Goal: Task Accomplishment & Management: Complete application form

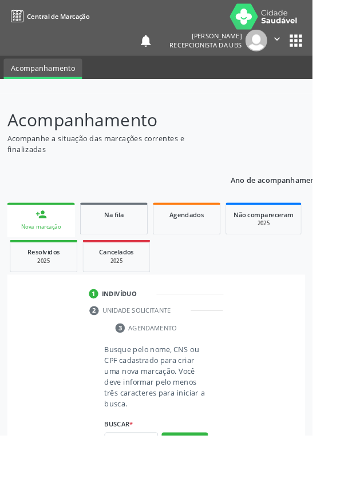
click at [52, 236] on link "person_add Nova marcação" at bounding box center [45, 242] width 74 height 38
click at [148, 479] on input "text" at bounding box center [144, 485] width 59 height 19
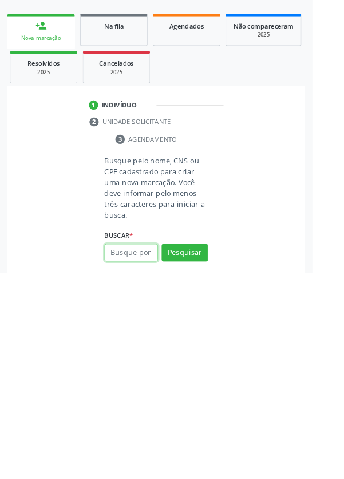
scroll to position [90, 0]
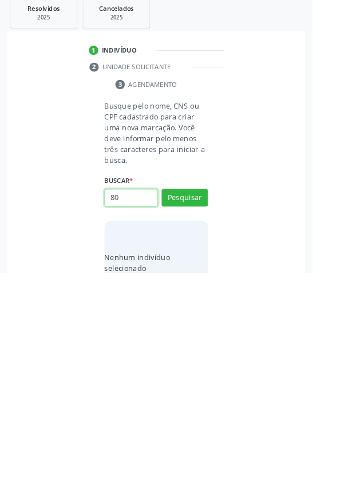
type input "8"
type input "700302934557733"
click at [217, 393] on button "Pesquisar" at bounding box center [203, 396] width 51 height 19
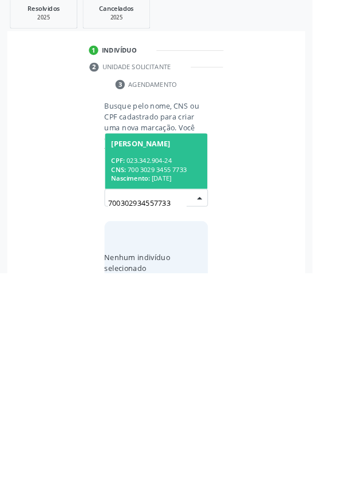
click at [186, 354] on div "CPF: 023.342.904-24" at bounding box center [171, 356] width 99 height 10
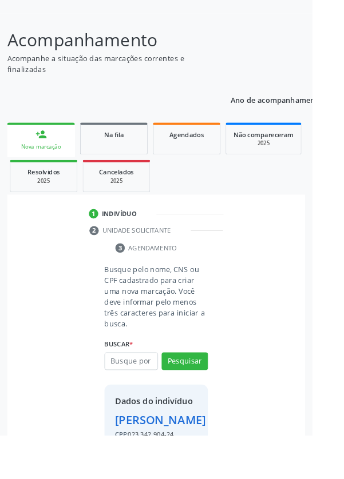
scroll to position [66, 0]
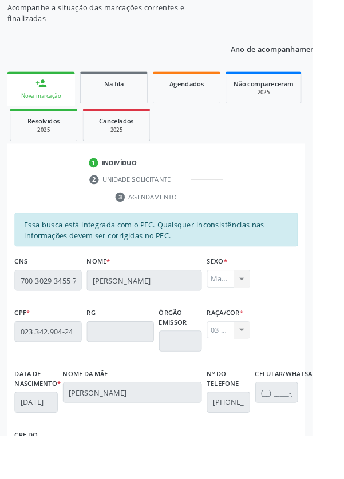
scroll to position [272, 0]
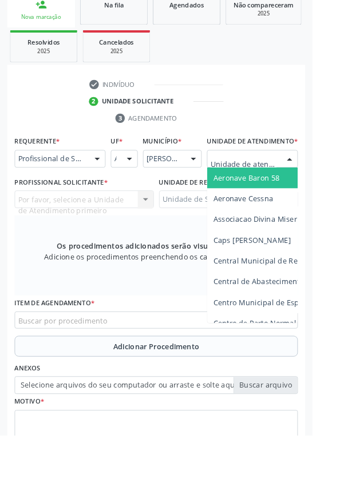
scroll to position [265, 0]
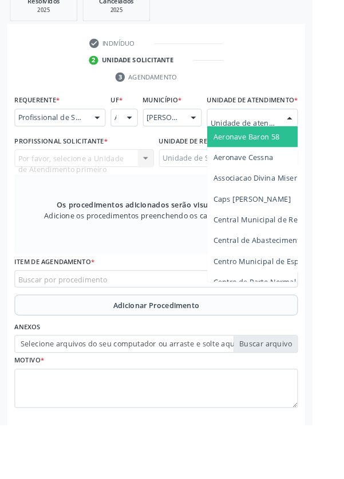
type input "Rua n"
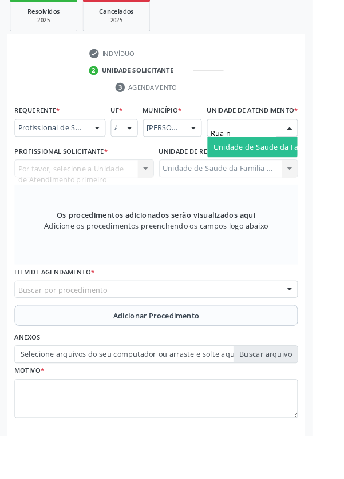
click at [296, 167] on span "Unidade de Saude da Familia Rua [GEOGRAPHIC_DATA]" at bounding box center [341, 161] width 212 height 11
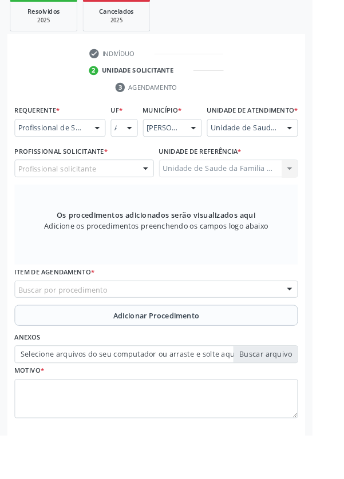
click at [114, 195] on div "Profissional solicitante" at bounding box center [92, 185] width 153 height 19
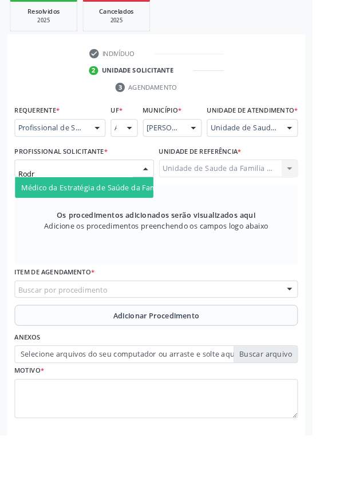
type input "Rodri"
click at [135, 212] on span "Médico da Estratégia de Saúde da Família - [PERSON_NAME]" at bounding box center [139, 206] width 232 height 11
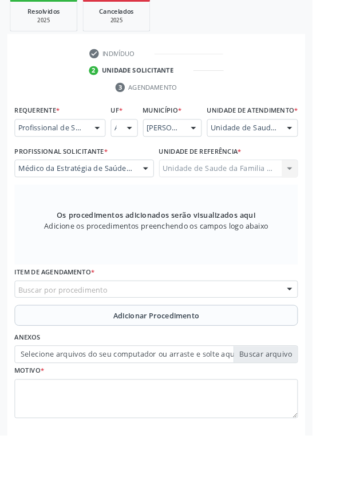
click at [209, 325] on div "Buscar por procedimento" at bounding box center [172, 318] width 312 height 19
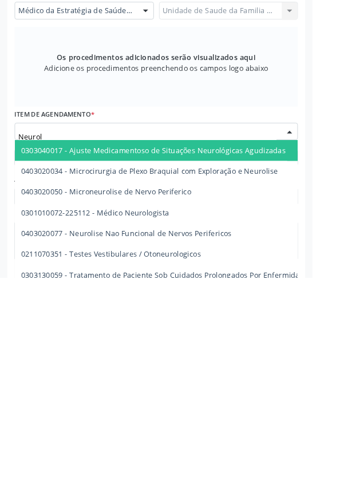
type input "Neurolo"
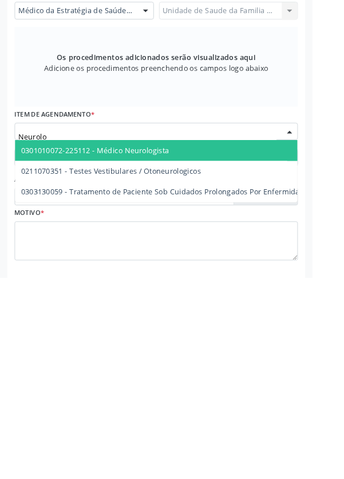
click at [208, 344] on span "0301010072-225112 - Médico Neurologista" at bounding box center [210, 339] width 387 height 23
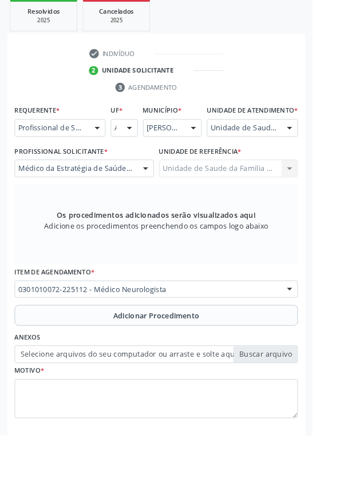
click at [209, 353] on span "Adicionar Procedimento" at bounding box center [172, 347] width 95 height 12
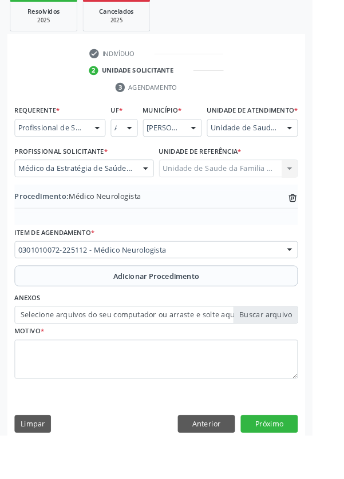
scroll to position [238, 0]
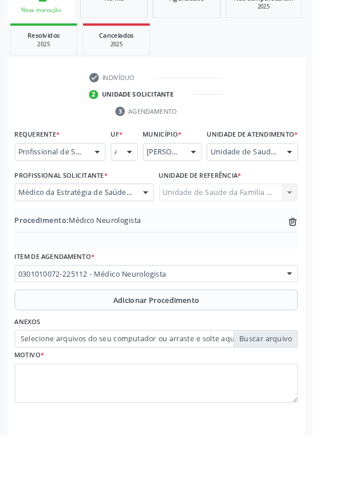
click at [302, 383] on label "Selecione arquivos do seu computador ou arraste e solte aqui" at bounding box center [172, 373] width 312 height 19
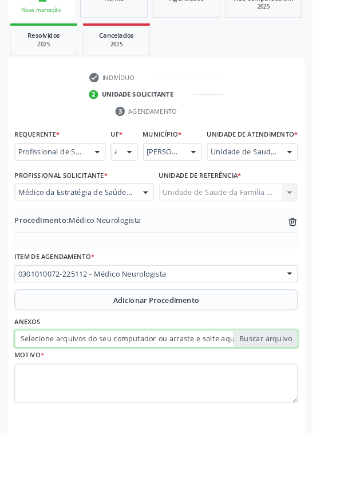
click at [302, 383] on input "Selecione arquivos do seu computador ou arraste e solte aqui" at bounding box center [172, 373] width 312 height 19
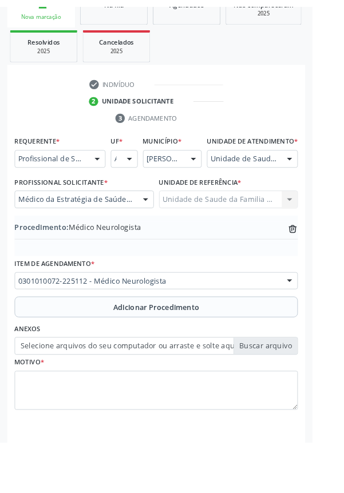
scroll to position [223, 0]
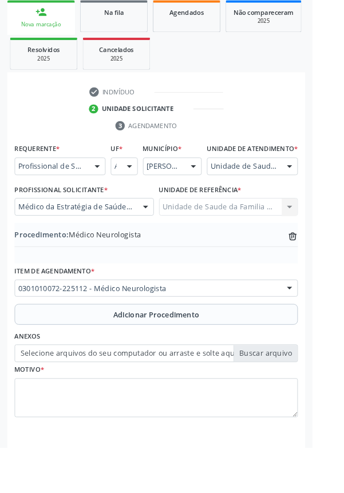
type input "C:\fakepath\17599237381915548103316253680525.jpg"
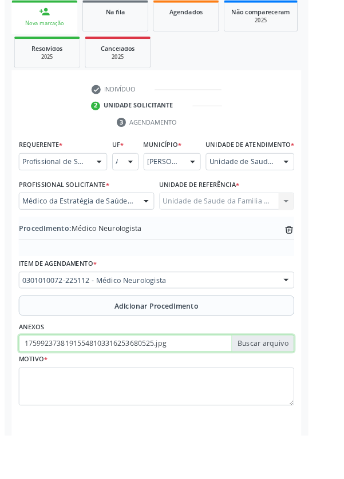
scroll to position [238, 0]
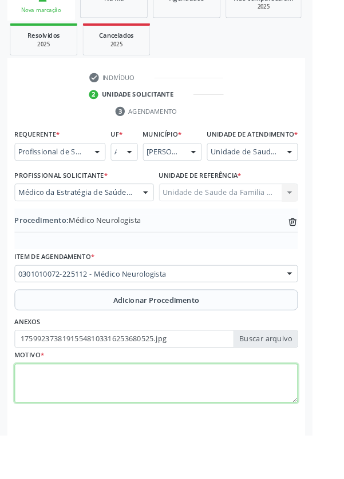
click at [174, 417] on textarea at bounding box center [172, 422] width 312 height 43
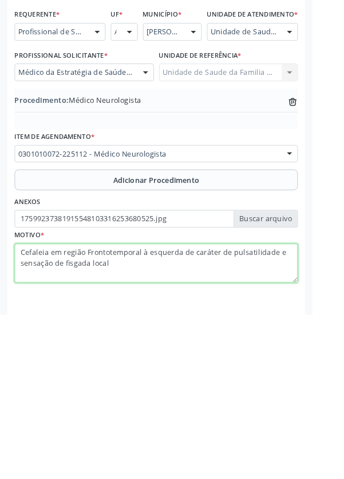
type textarea "Cefaleia em região Frontotemporal à esquerda de caráter de pulsatilidade e sens…"
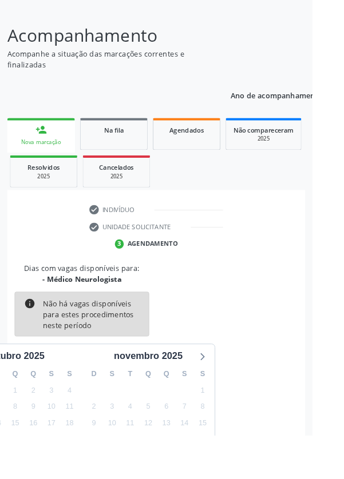
scroll to position [95, 0]
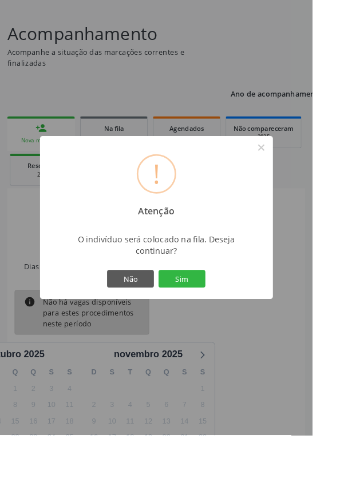
click at [226, 317] on button "Sim" at bounding box center [199, 306] width 51 height 19
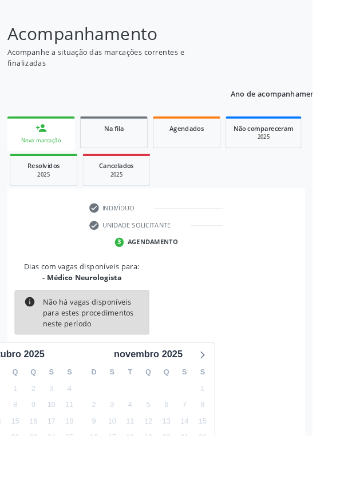
scroll to position [0, 0]
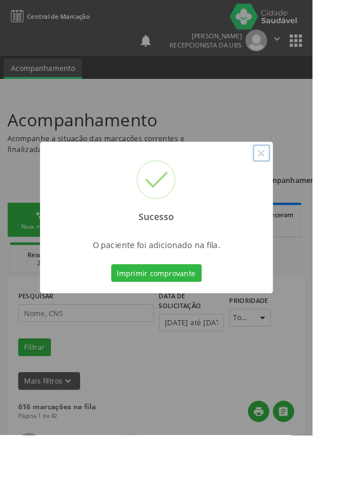
click at [297, 178] on button "×" at bounding box center [287, 168] width 19 height 19
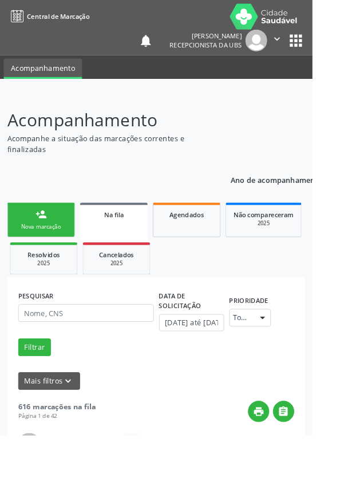
click at [50, 243] on link "person_add Nova marcação" at bounding box center [45, 242] width 74 height 38
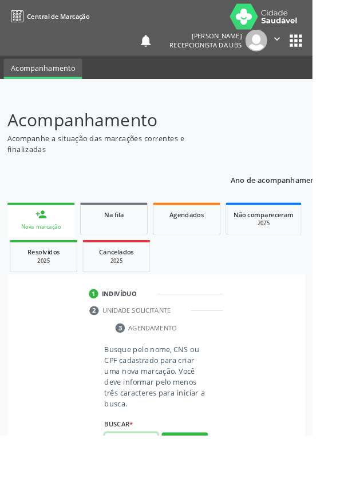
click at [145, 479] on input "text" at bounding box center [144, 485] width 59 height 19
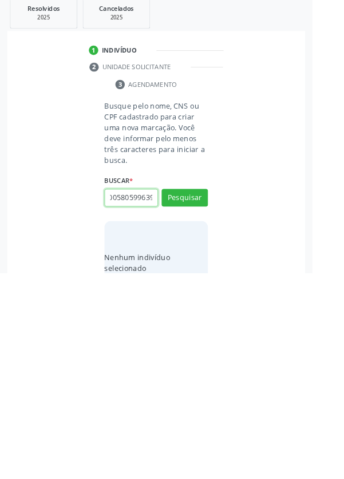
scroll to position [0, 21]
type input "898005805996393"
click at [210, 392] on button "Pesquisar" at bounding box center [203, 396] width 51 height 19
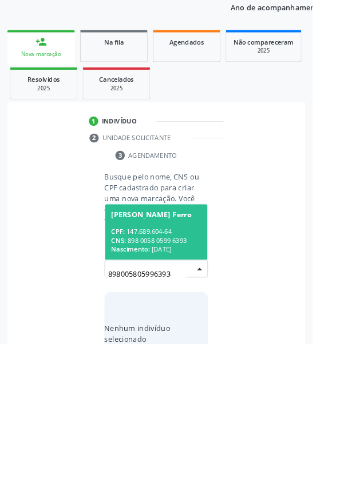
scroll to position [90, 0]
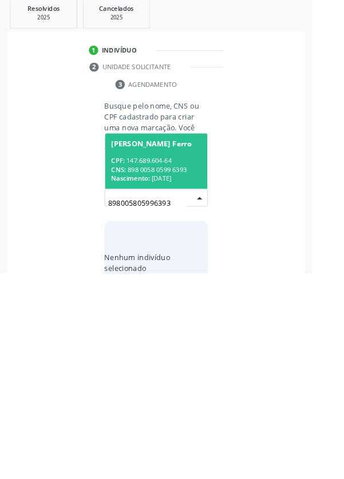
click at [168, 360] on div "CNS: 898 0058 0599 6393" at bounding box center [171, 365] width 99 height 10
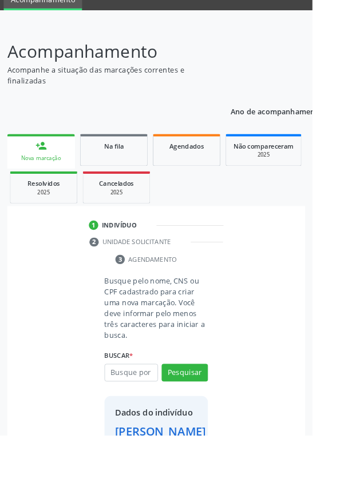
scroll to position [66, 0]
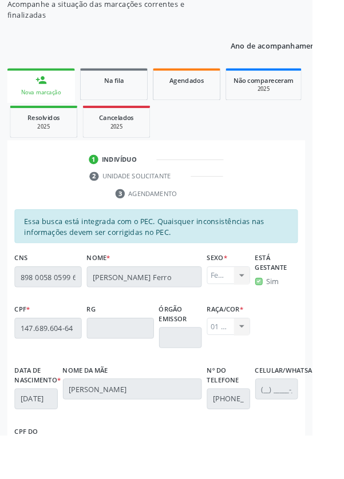
scroll to position [272, 0]
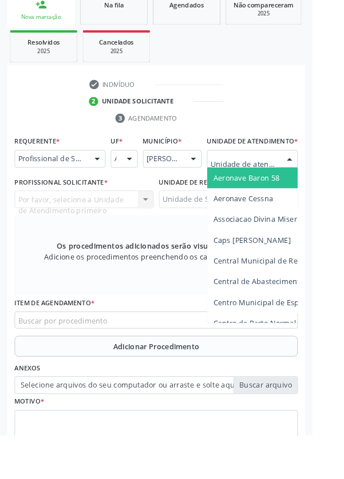
scroll to position [264, 0]
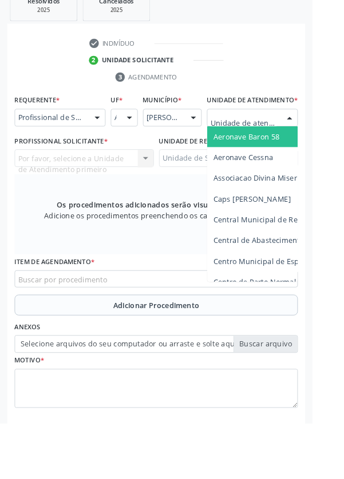
type input "Rua n"
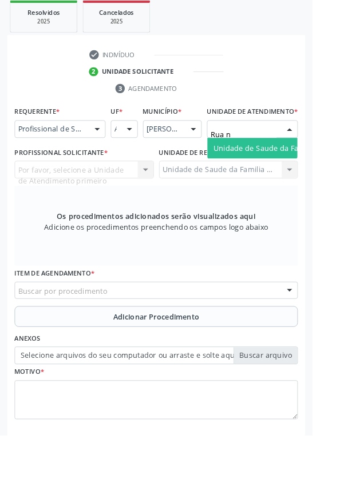
click at [285, 169] on span "Unidade de Saude da Familia Rua [GEOGRAPHIC_DATA]" at bounding box center [341, 163] width 212 height 11
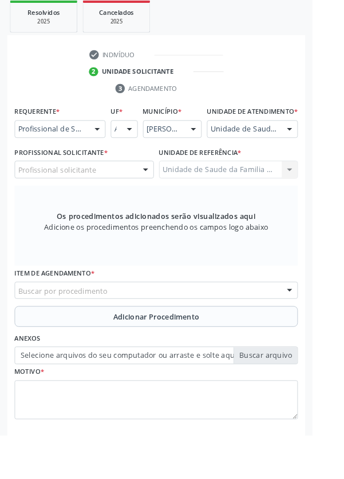
click at [116, 197] on div "Profissional solicitante" at bounding box center [92, 186] width 153 height 19
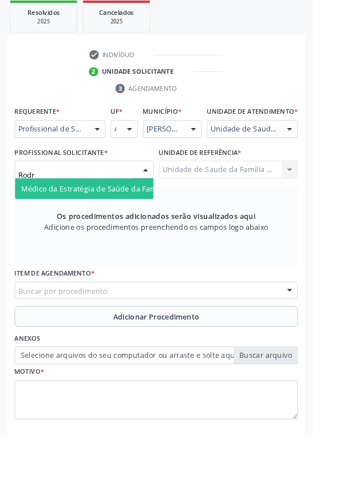
type input "Rodri"
click at [138, 212] on span "Médico da Estratégia de Saúde da Família - [PERSON_NAME]" at bounding box center [139, 207] width 232 height 11
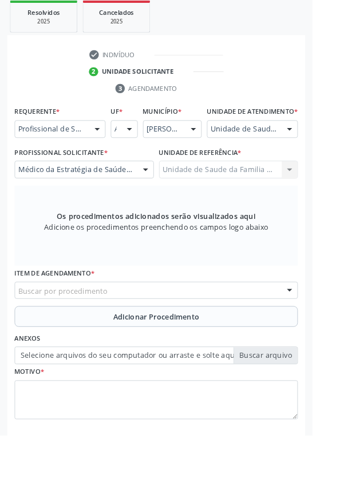
click at [226, 327] on div "Buscar por procedimento" at bounding box center [172, 320] width 312 height 19
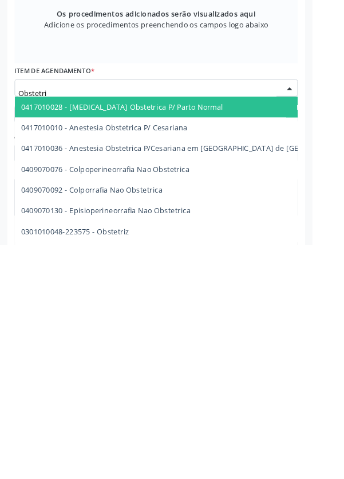
scroll to position [282, 0]
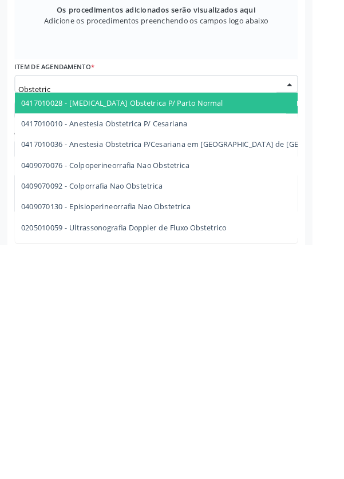
type input "Obstetrica"
click at [150, 465] on span "0205020143 - Ultrassonografia Obstetrica" at bounding box center [102, 459] width 158 height 11
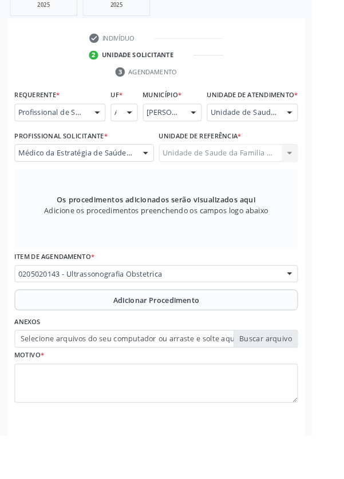
click at [211, 337] on span "Adicionar Procedimento" at bounding box center [172, 331] width 95 height 12
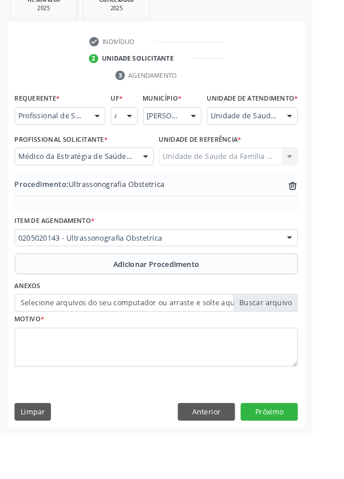
scroll to position [238, 0]
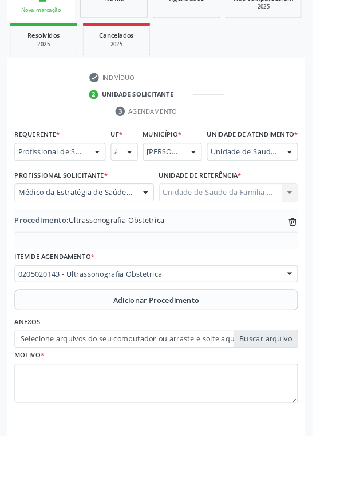
click at [301, 379] on label "Selecione arquivos do seu computador ou arraste e solte aqui" at bounding box center [172, 373] width 312 height 19
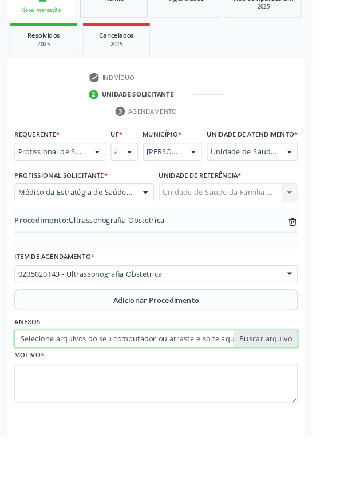
click at [301, 379] on input "Selecione arquivos do seu computador ou arraste e solte aqui" at bounding box center [172, 373] width 312 height 19
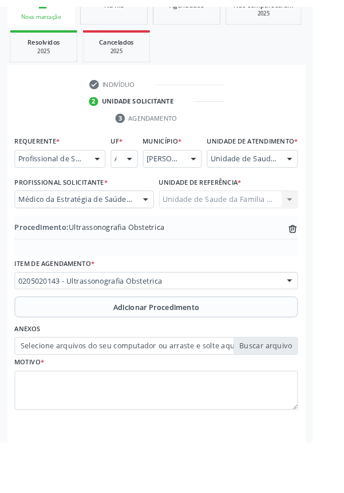
scroll to position [223, 0]
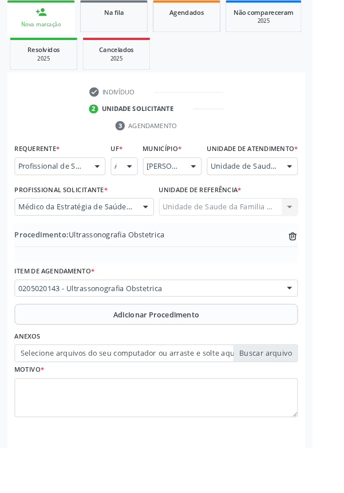
type input "C:\fakepath\17599240479815976118515700223332.jpg"
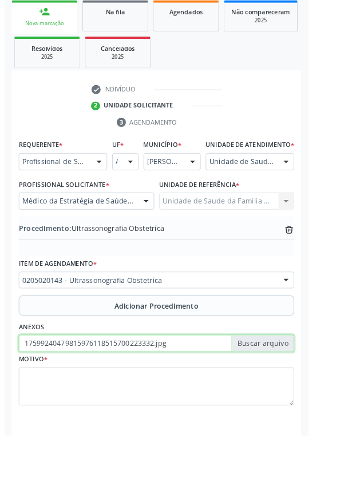
scroll to position [238, 0]
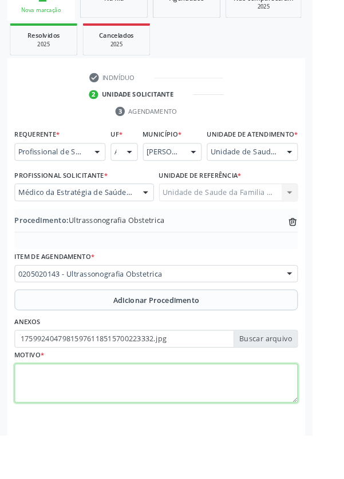
click at [108, 421] on textarea at bounding box center [172, 422] width 312 height 43
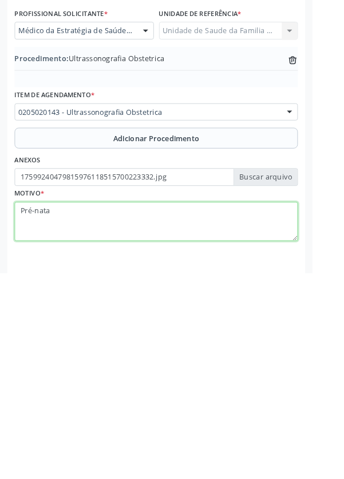
type textarea "Pré-[DATE]"
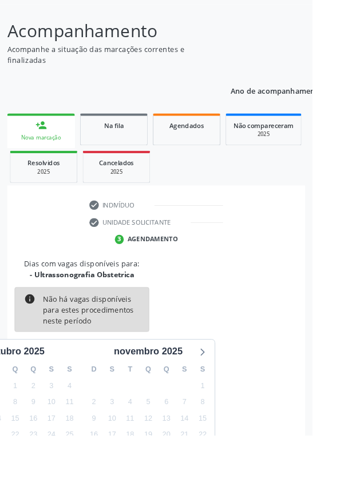
scroll to position [95, 0]
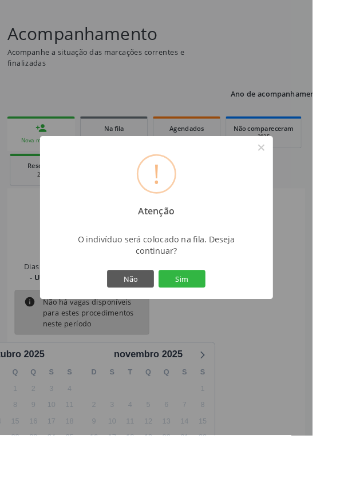
click at [249, 329] on div "! Atenção × O indivíduo será colocado na fila. Deseja continuar? Não Sim" at bounding box center [172, 240] width 256 height 180
click at [226, 317] on button "Sim" at bounding box center [199, 306] width 51 height 19
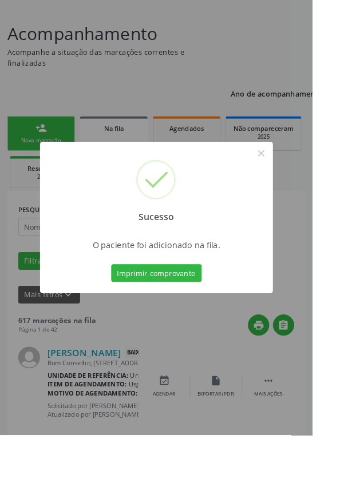
scroll to position [0, 0]
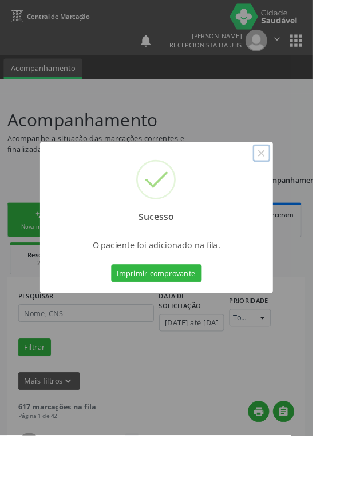
click at [297, 178] on button "×" at bounding box center [287, 168] width 19 height 19
